Goal: Entertainment & Leisure: Consume media (video, audio)

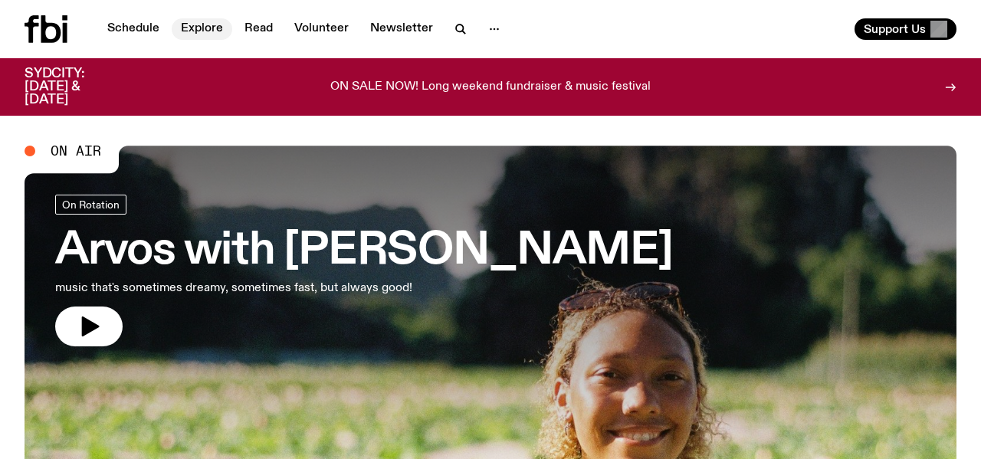
click at [203, 25] on link "Explore" at bounding box center [202, 28] width 61 height 21
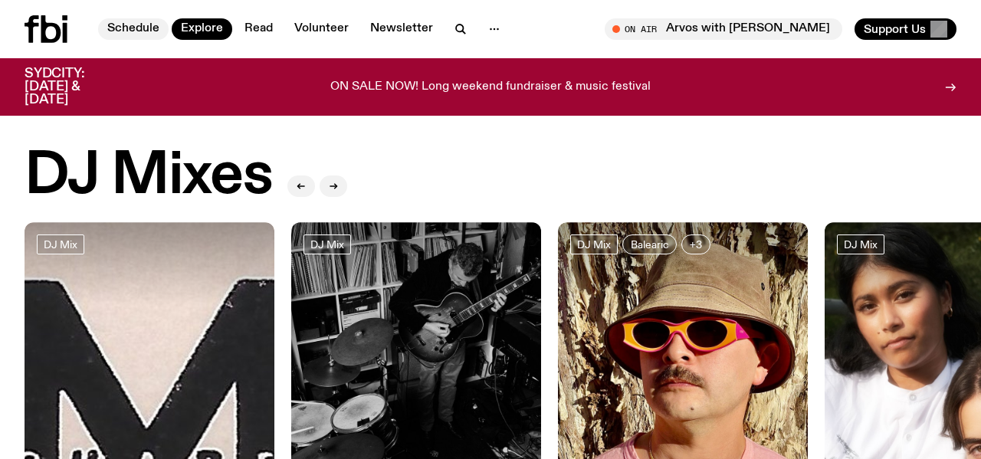
click at [146, 25] on link "Schedule" at bounding box center [133, 28] width 71 height 21
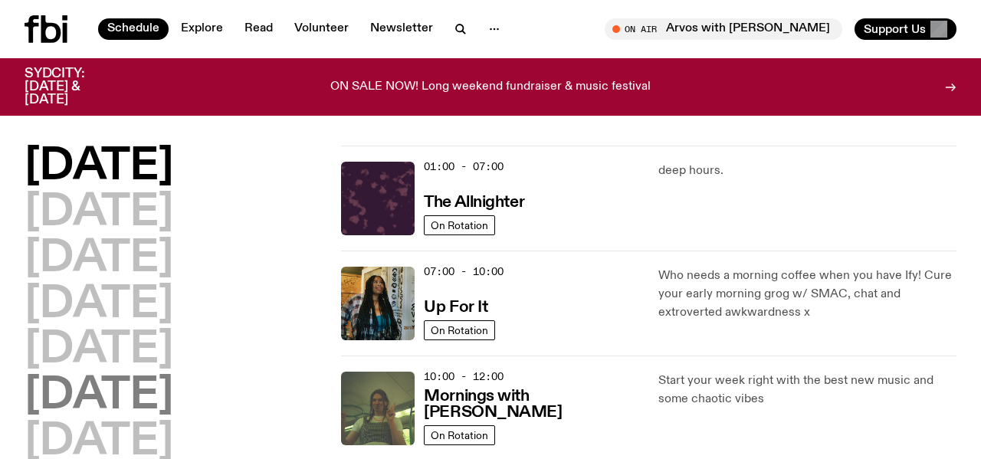
click at [115, 396] on h2 "[DATE]" at bounding box center [99, 396] width 149 height 43
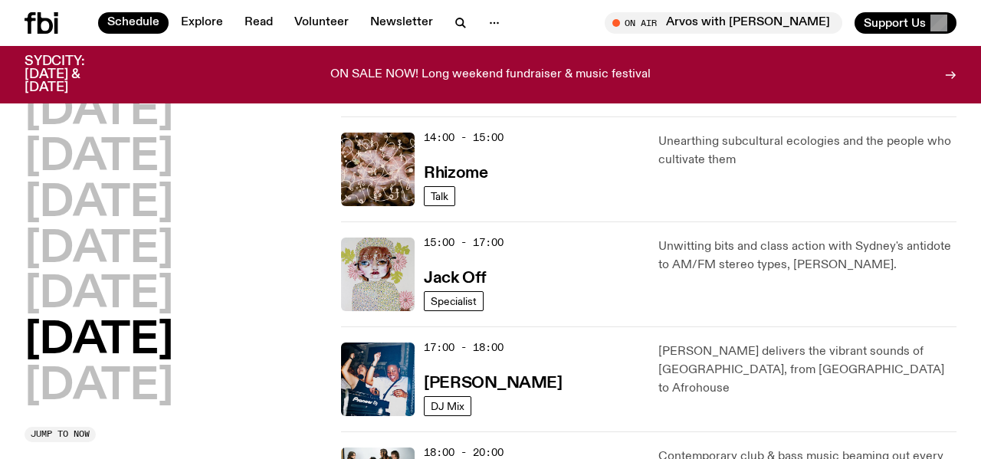
scroll to position [650, 0]
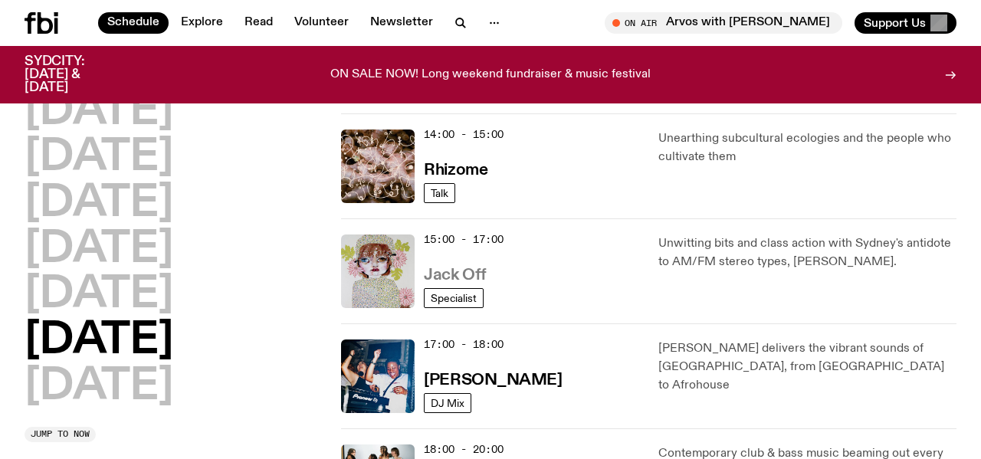
click at [464, 278] on h3 "Jack Off" at bounding box center [455, 276] width 62 height 16
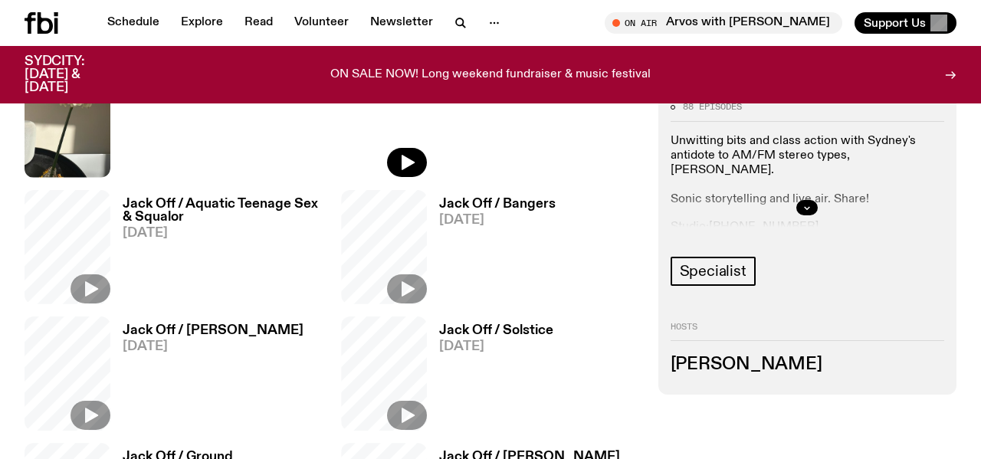
scroll to position [602, 0]
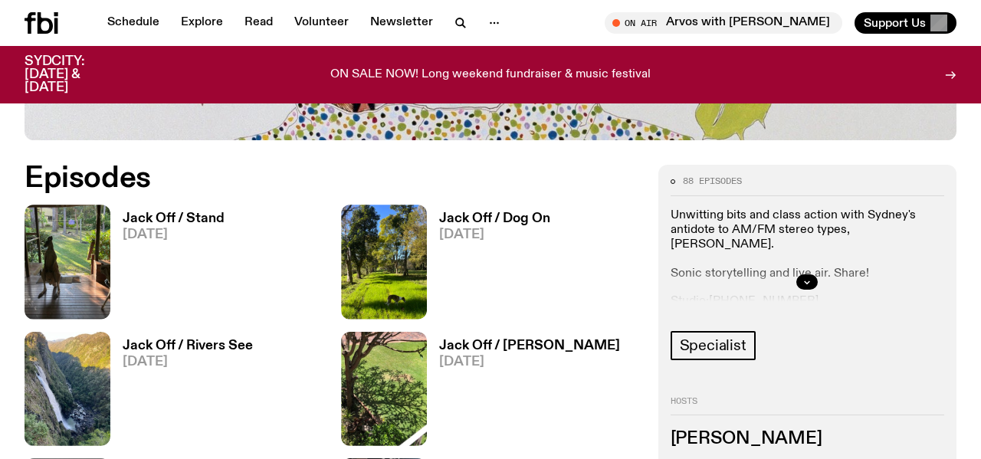
click at [182, 216] on h3 "Jack Off / Stand" at bounding box center [174, 218] width 102 height 13
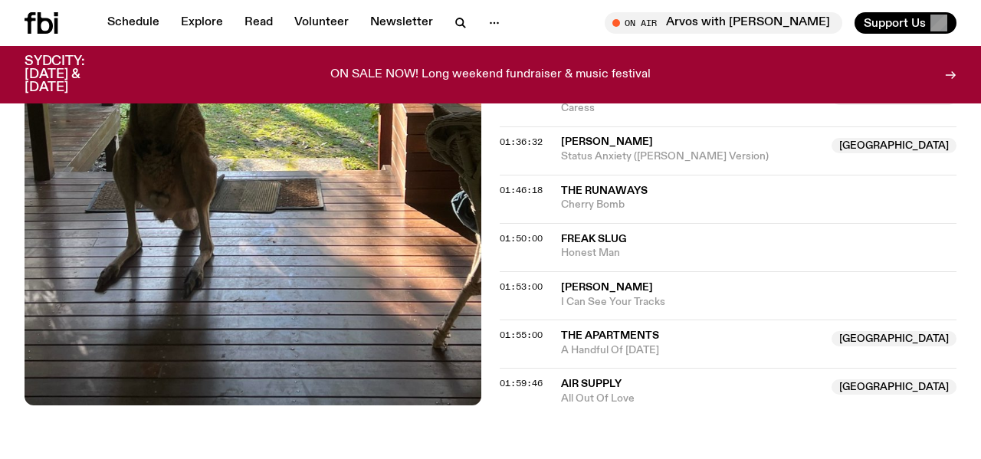
scroll to position [1277, 0]
